Goal: Information Seeking & Learning: Stay updated

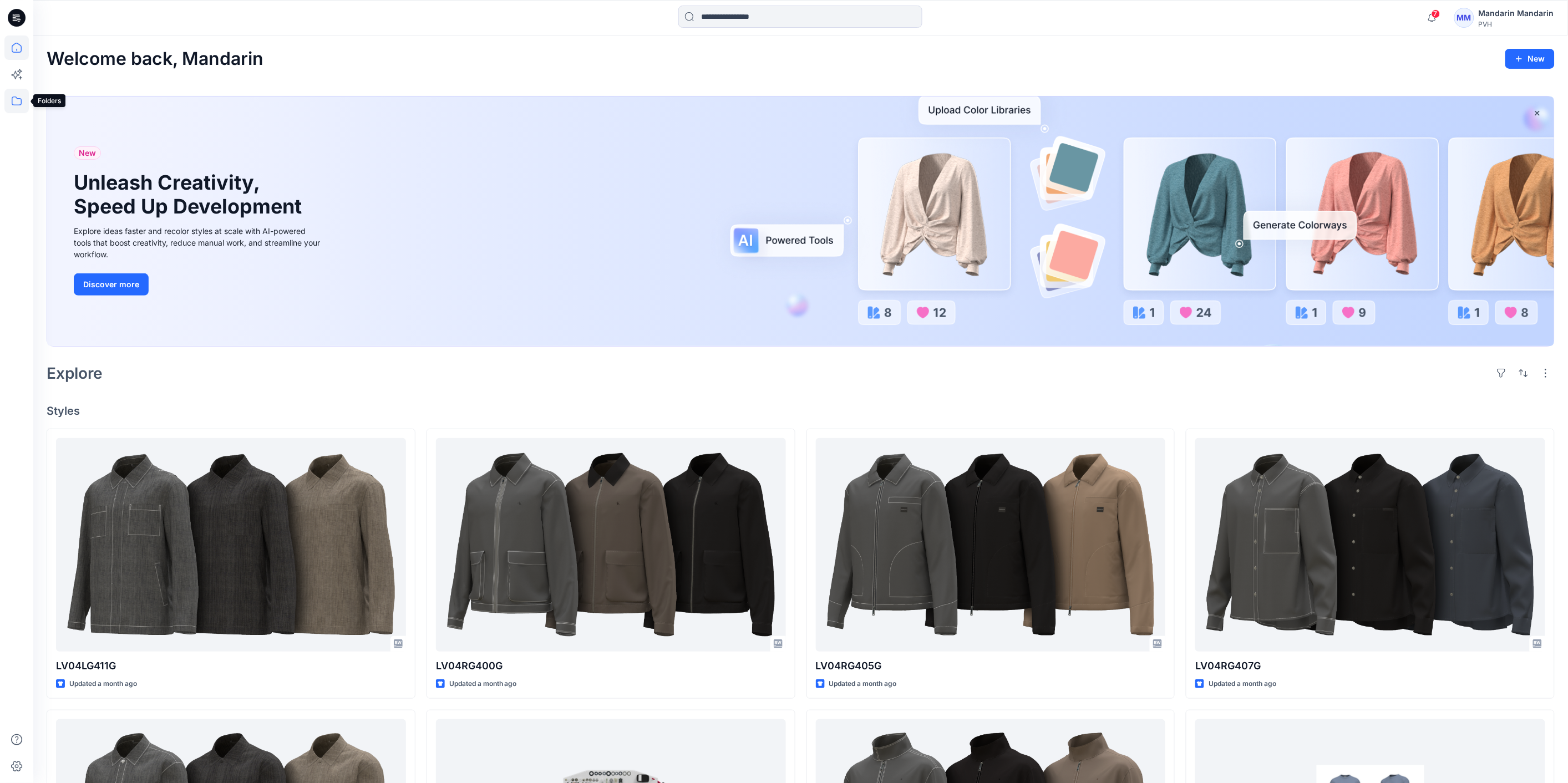
click at [22, 98] on icon at bounding box center [17, 101] width 24 height 24
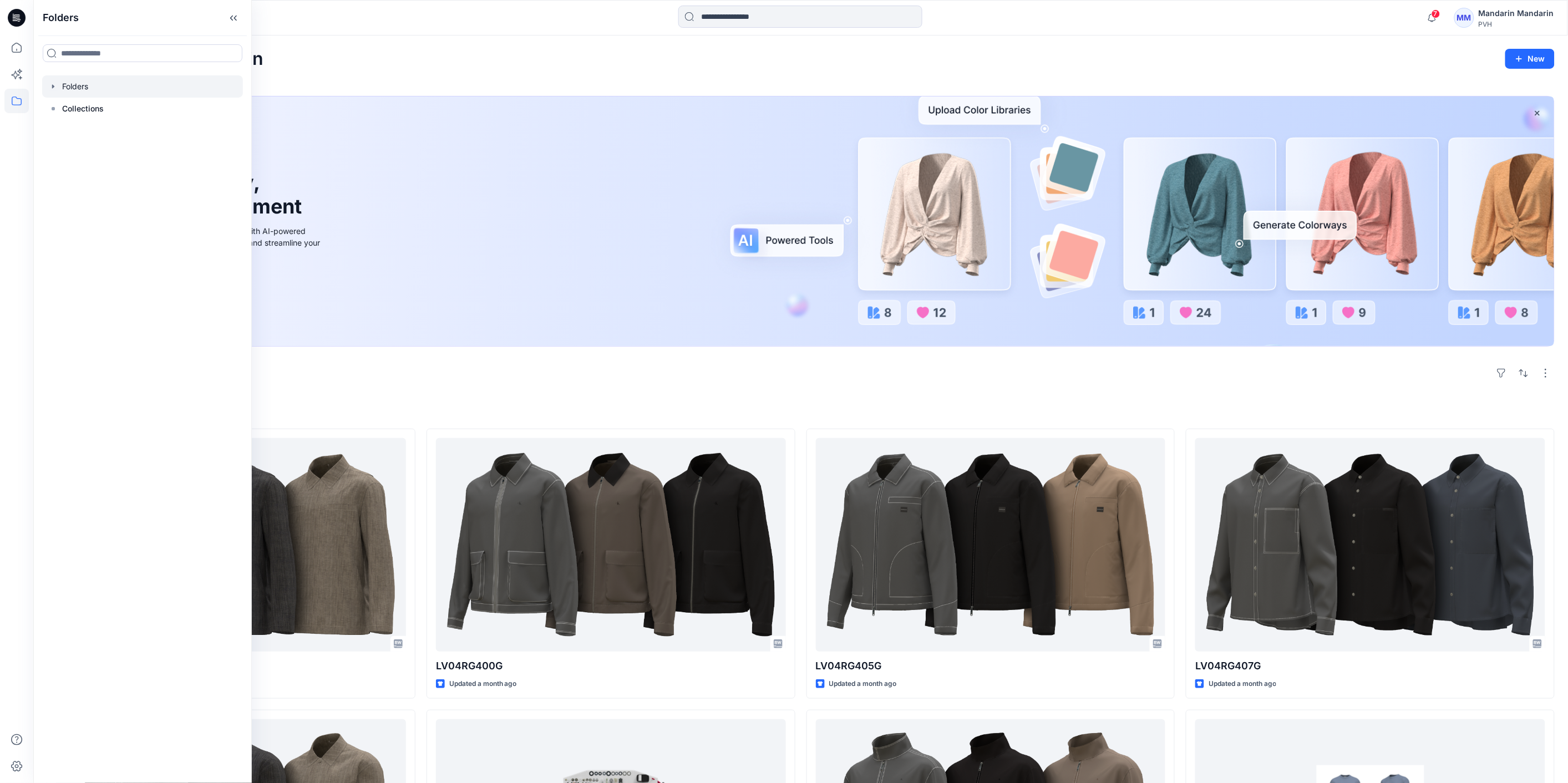
click at [51, 89] on icon "button" at bounding box center [53, 86] width 9 height 9
click at [63, 108] on icon "button" at bounding box center [64, 109] width 9 height 9
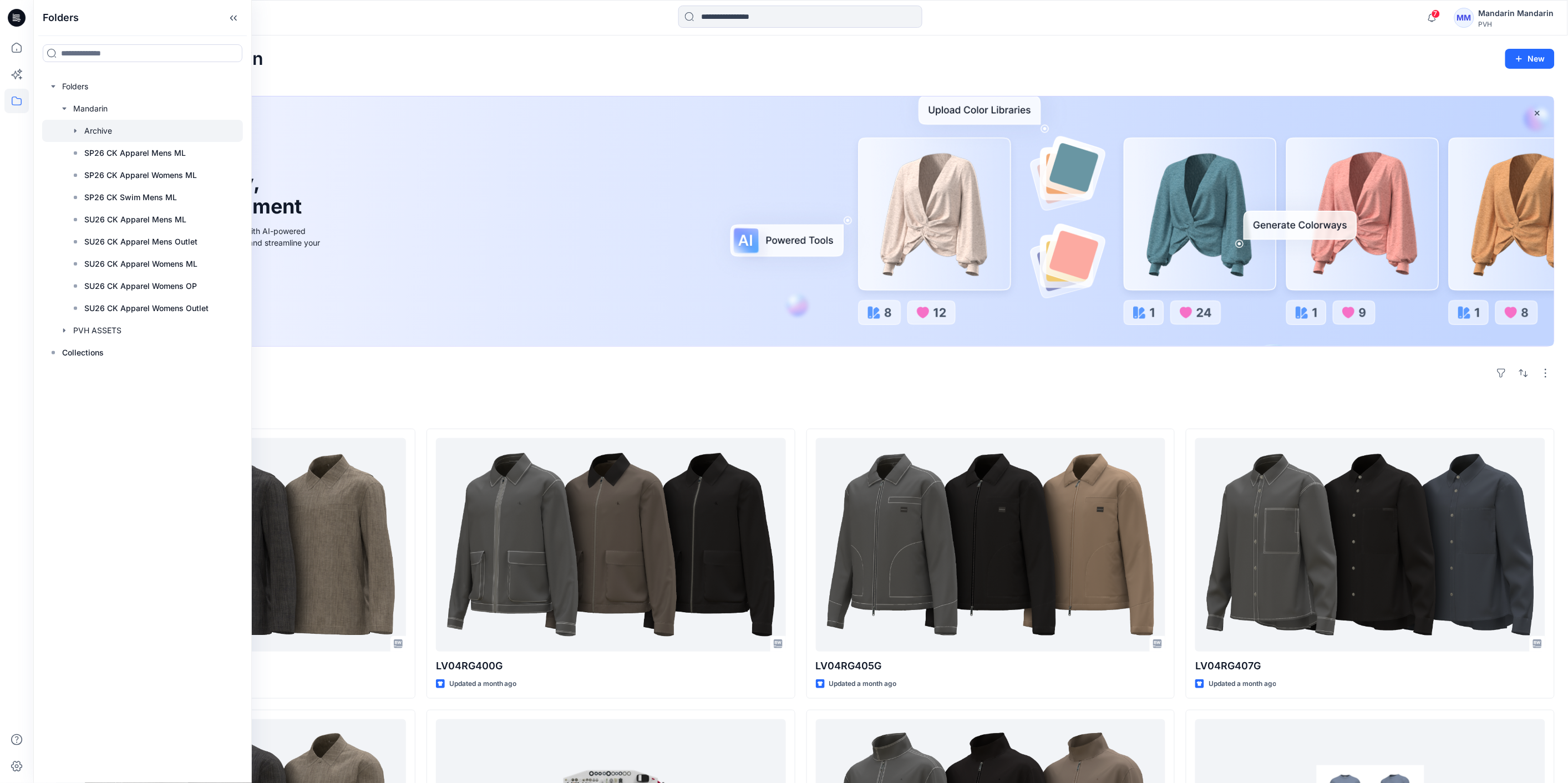
click at [73, 130] on icon "button" at bounding box center [76, 131] width 9 height 9
click at [63, 330] on icon "button" at bounding box center [64, 331] width 9 height 9
click at [63, 330] on icon "button" at bounding box center [64, 330] width 4 height 2
click at [501, 57] on div "Welcome back, Mandarin New" at bounding box center [800, 59] width 1508 height 20
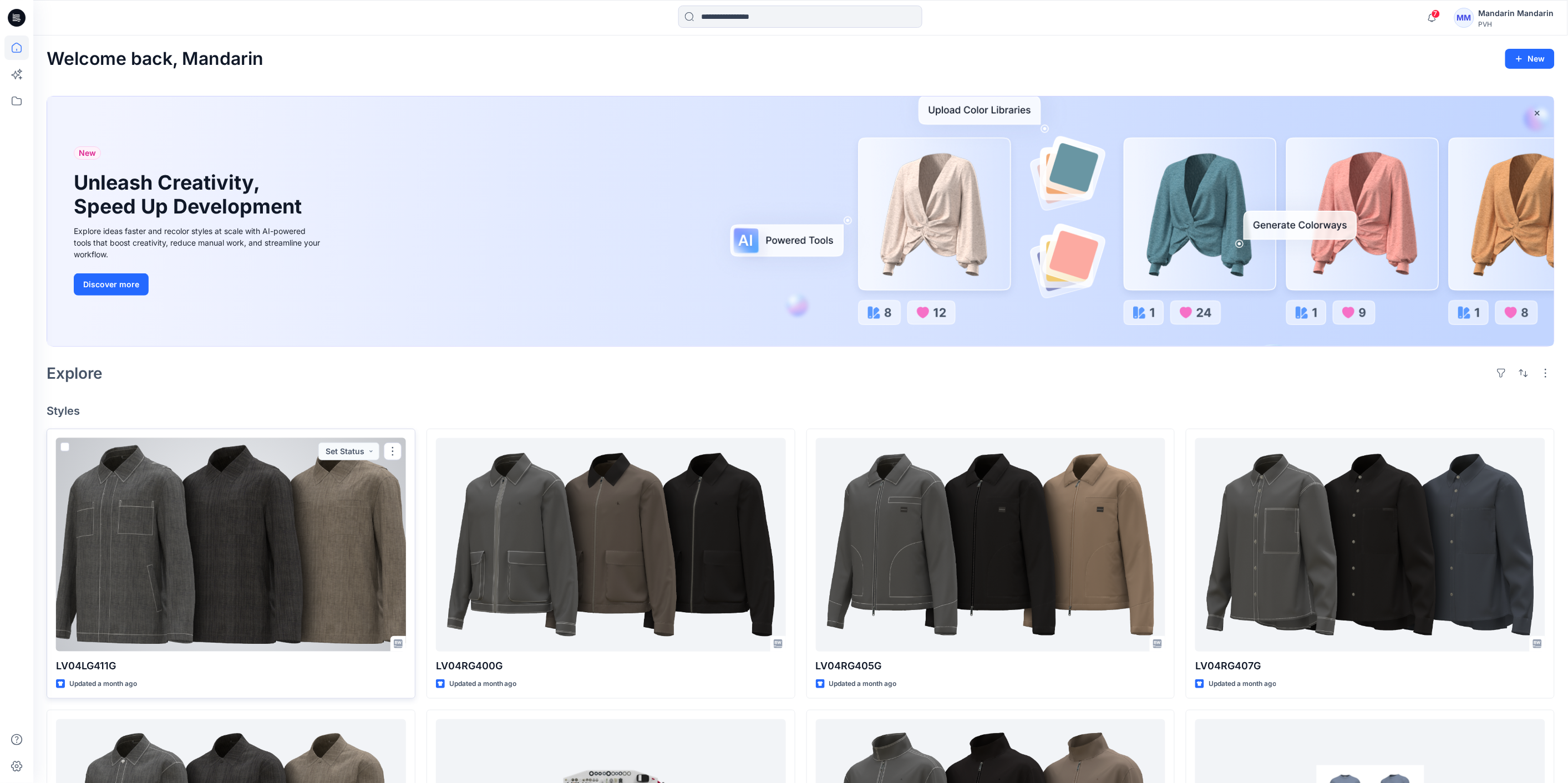
click at [296, 517] on div at bounding box center [230, 545] width 350 height 213
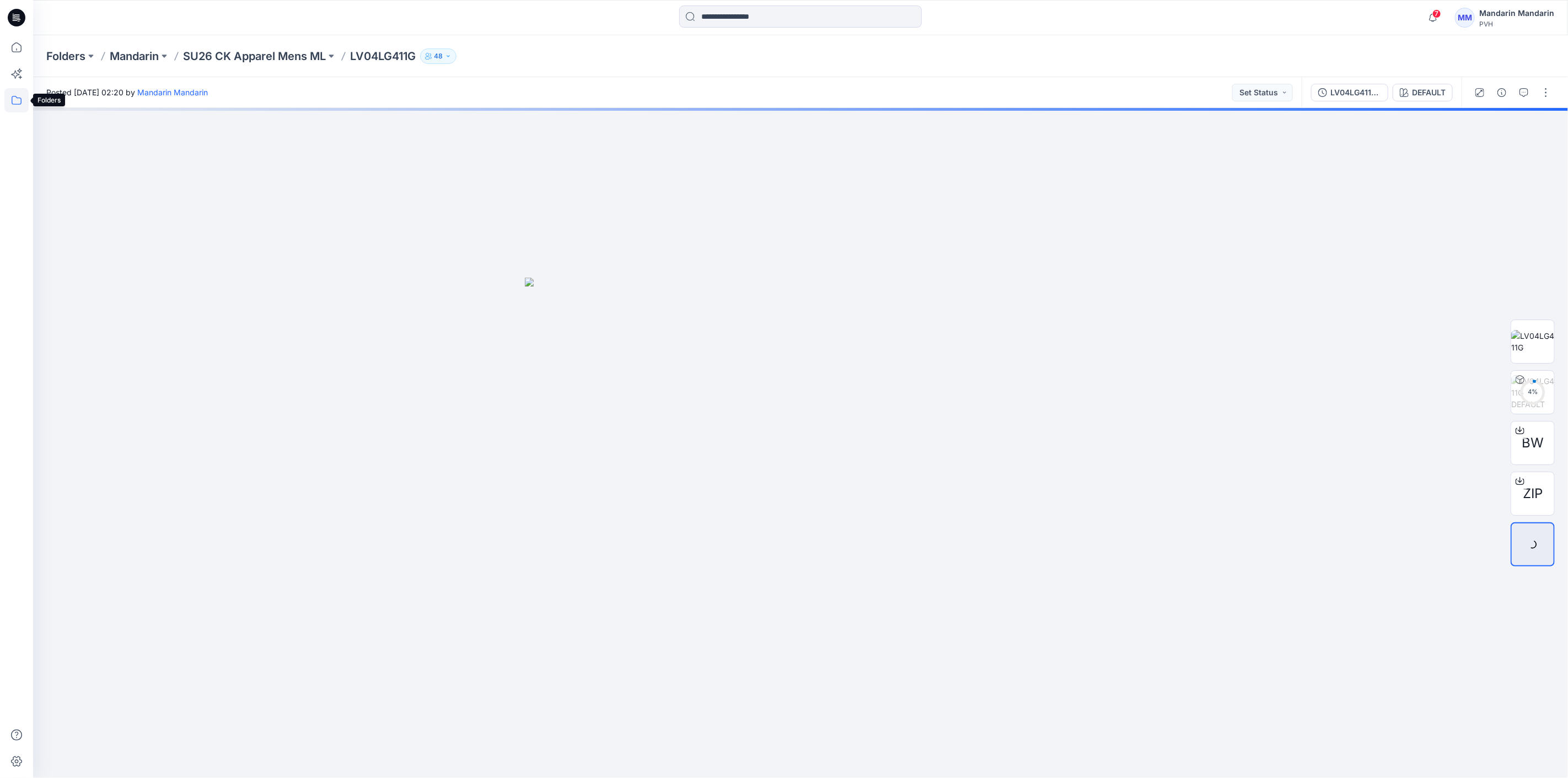
click at [12, 97] on icon at bounding box center [16, 100] width 10 height 9
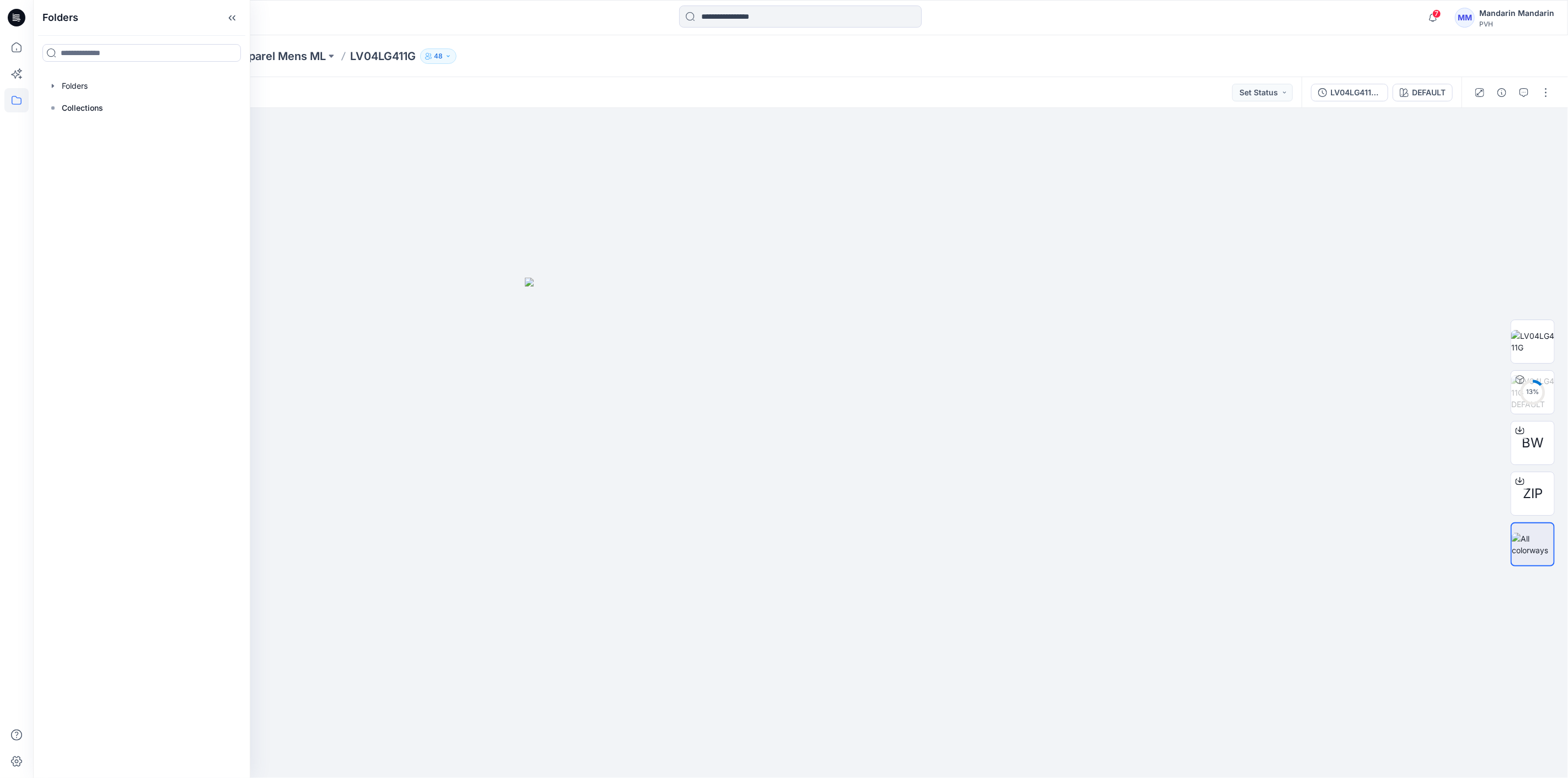
click at [1, 15] on div at bounding box center [16, 18] width 35 height 35
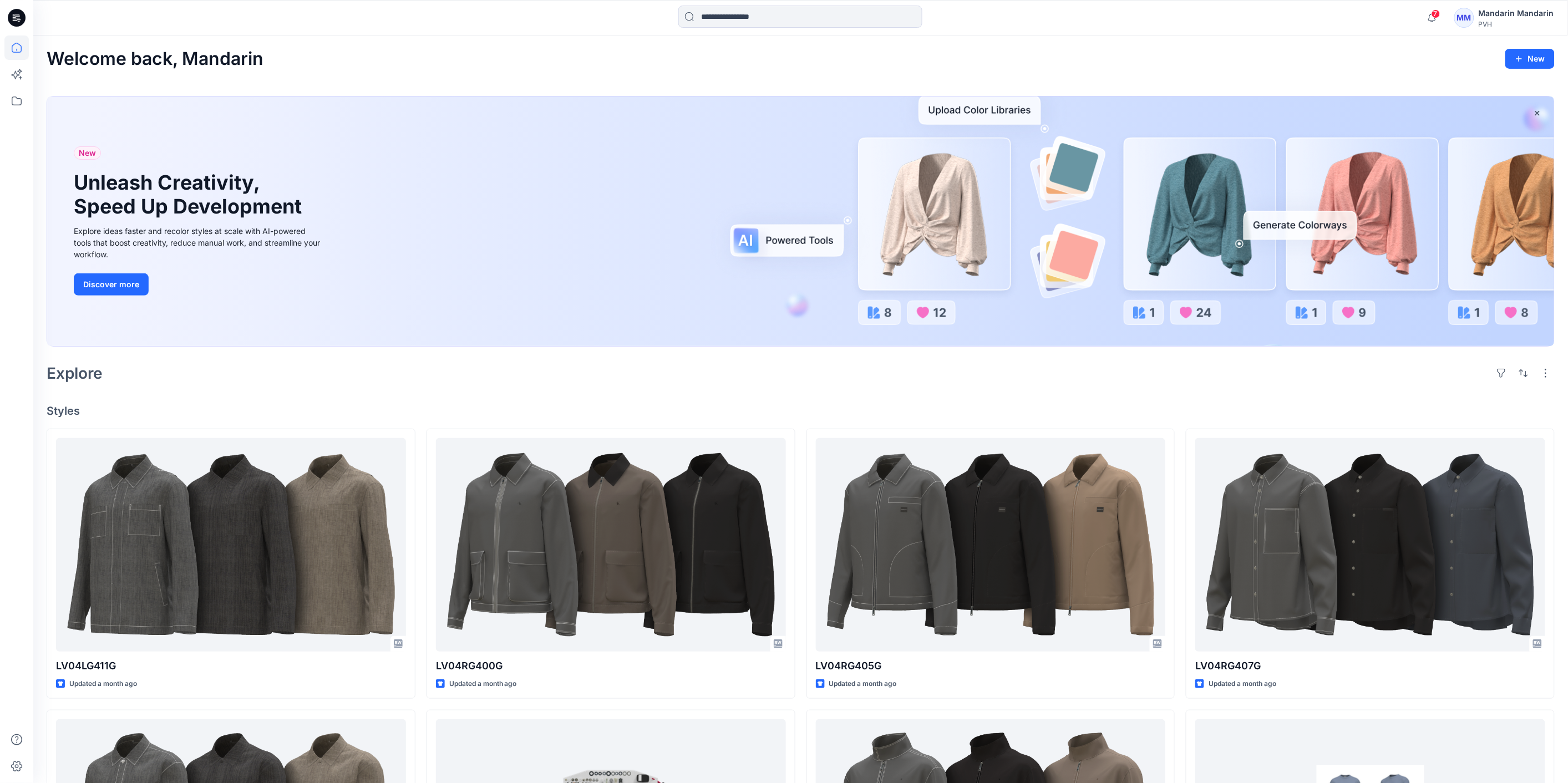
click at [12, 18] on icon at bounding box center [17, 18] width 18 height 18
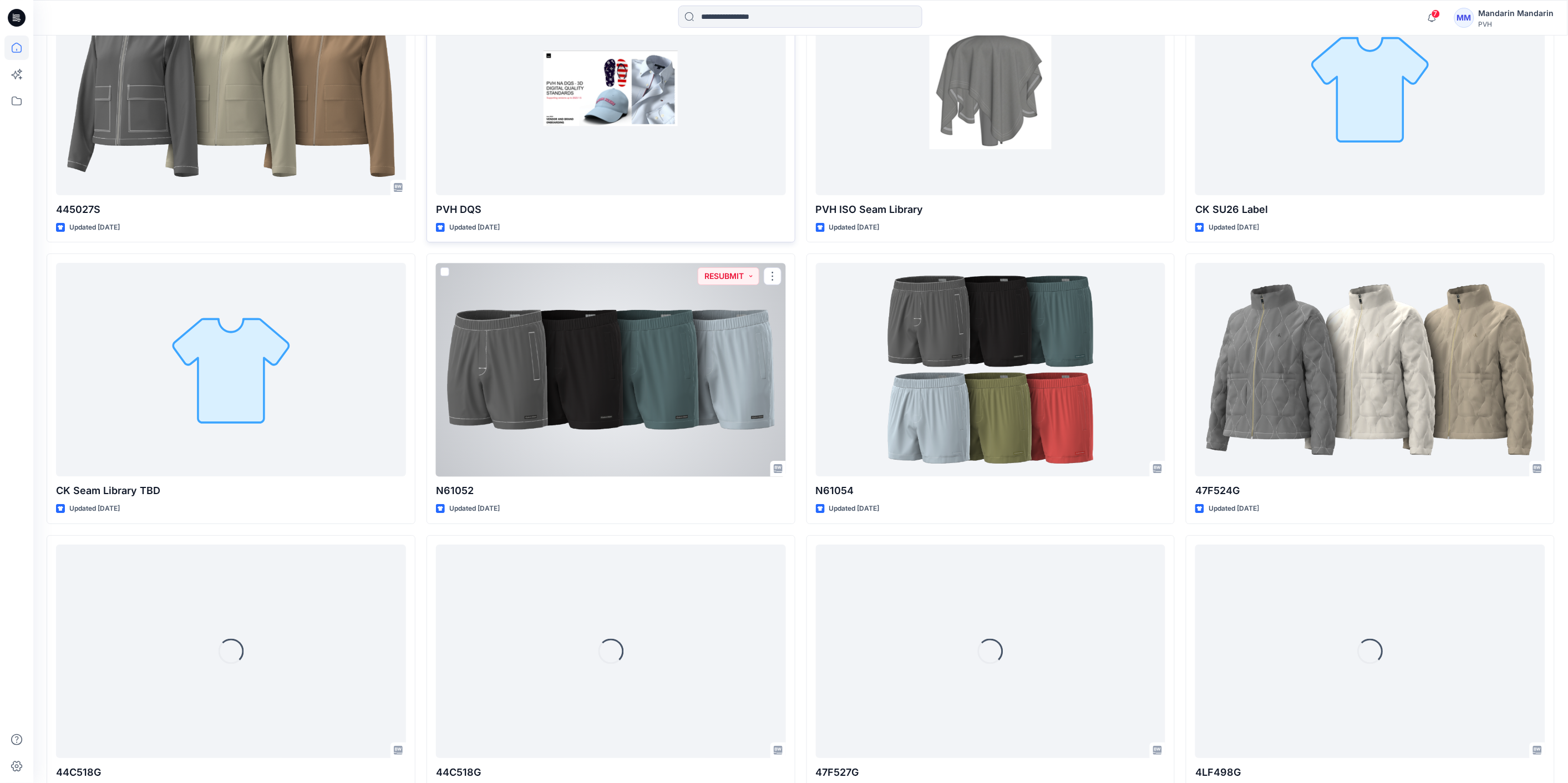
scroll to position [1994, 0]
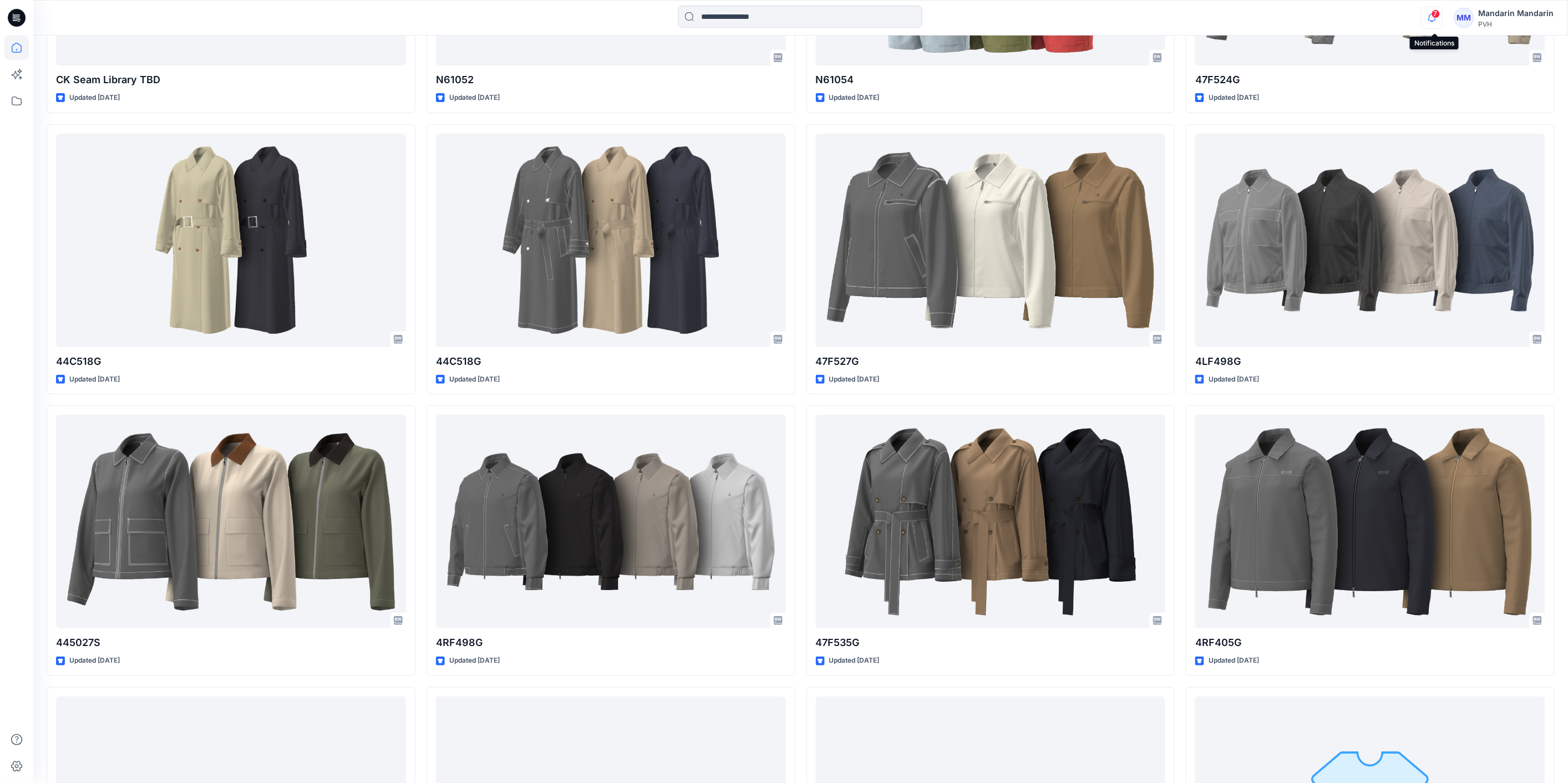
click at [1432, 18] on icon "button" at bounding box center [1432, 17] width 8 height 7
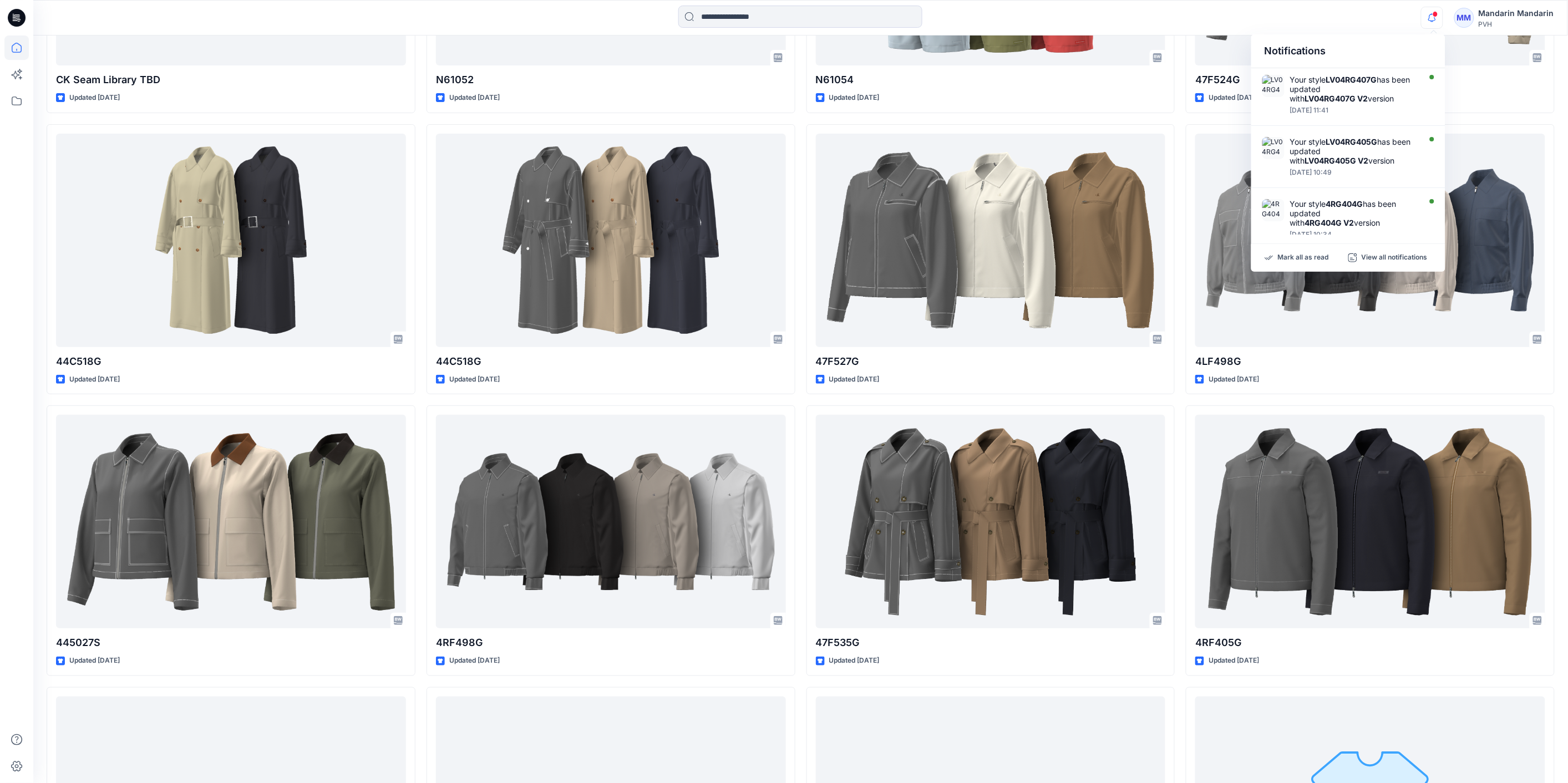
click at [1260, 13] on div "Notifications Your style LV04RG407G has been updated with LV04RG407G V2 version…" at bounding box center [800, 18] width 1534 height 24
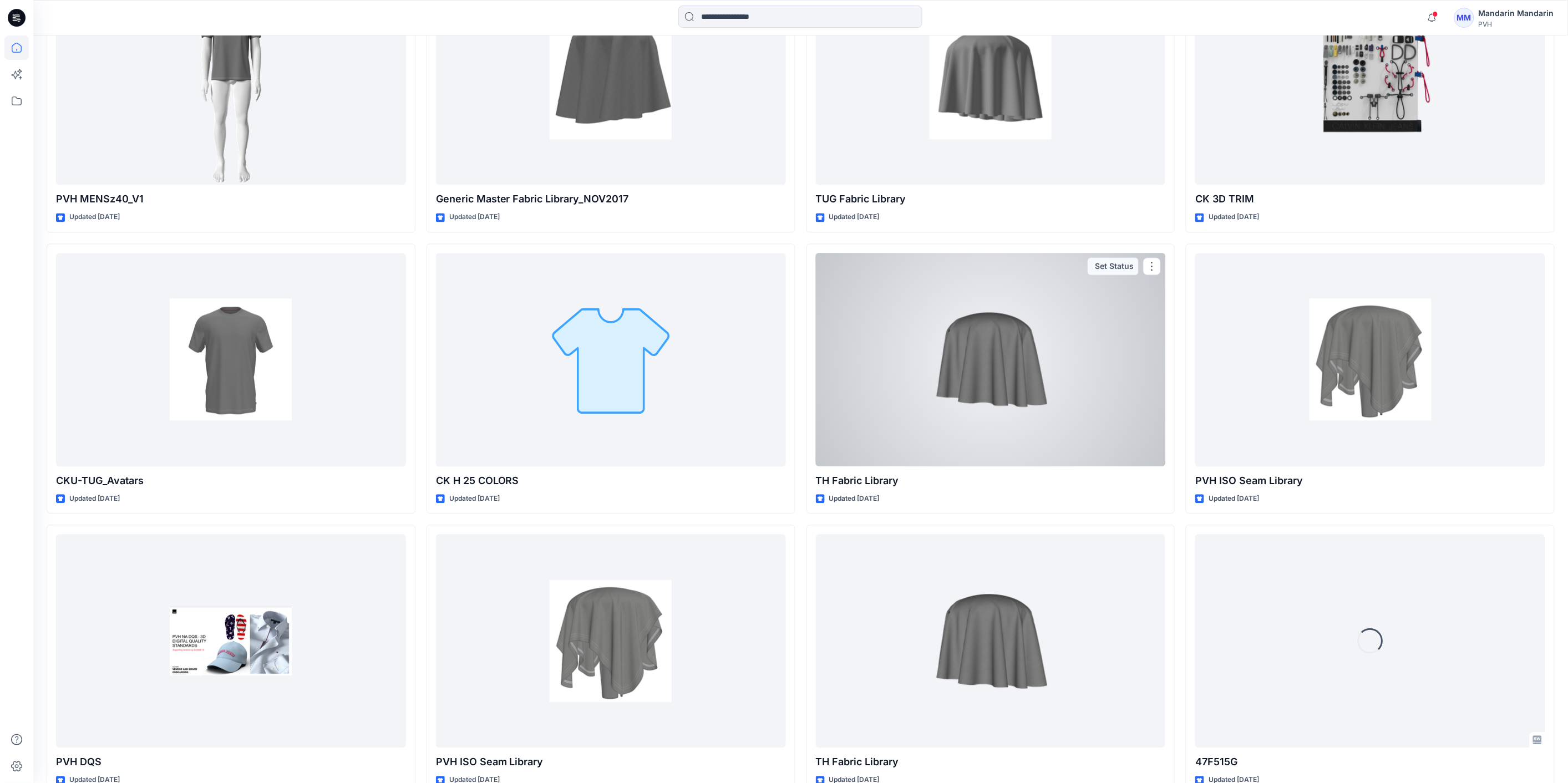
scroll to position [3067, 0]
